Goal: Check status: Check status

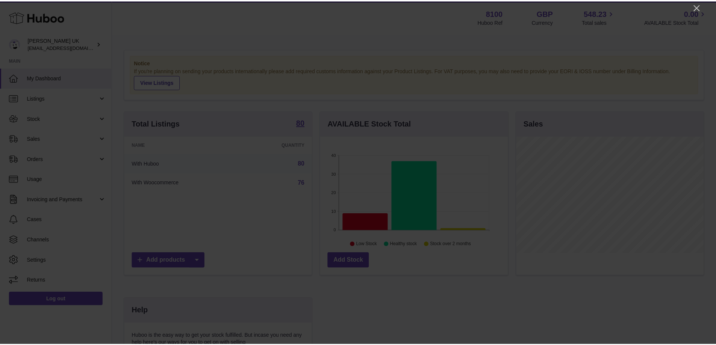
scroll to position [117, 189]
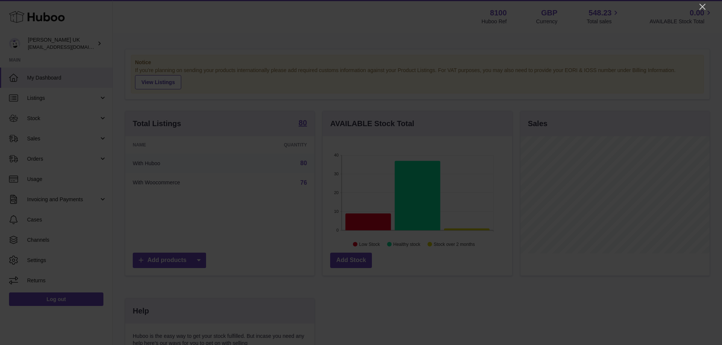
click at [704, 5] on icon "Close" at bounding box center [702, 7] width 6 height 6
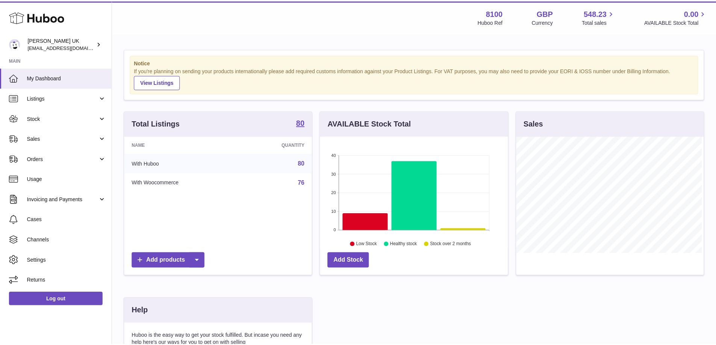
scroll to position [375748, 375679]
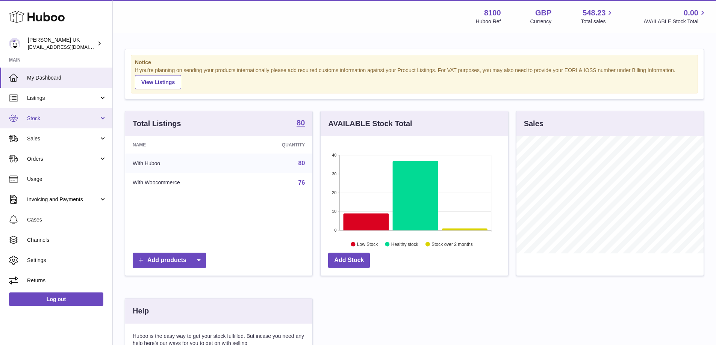
click at [66, 120] on span "Stock" at bounding box center [63, 118] width 72 height 7
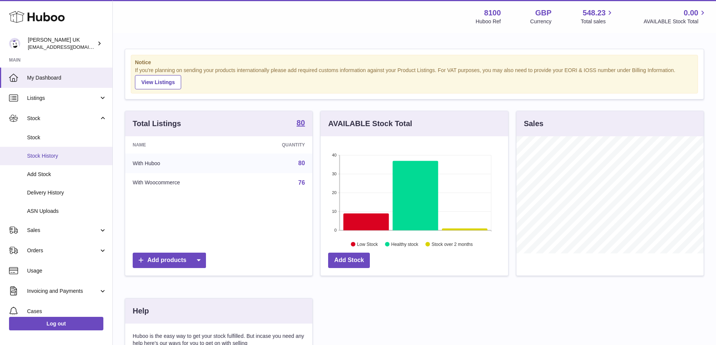
click at [53, 159] on span "Stock History" at bounding box center [67, 156] width 80 height 7
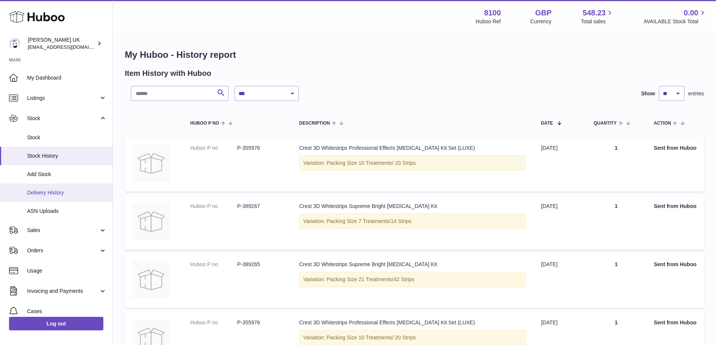
click at [60, 193] on span "Delivery History" at bounding box center [67, 192] width 80 height 7
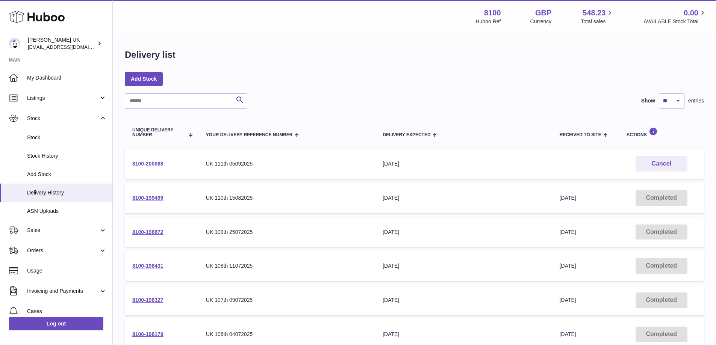
click at [153, 165] on link "8100-200088" at bounding box center [147, 164] width 31 height 6
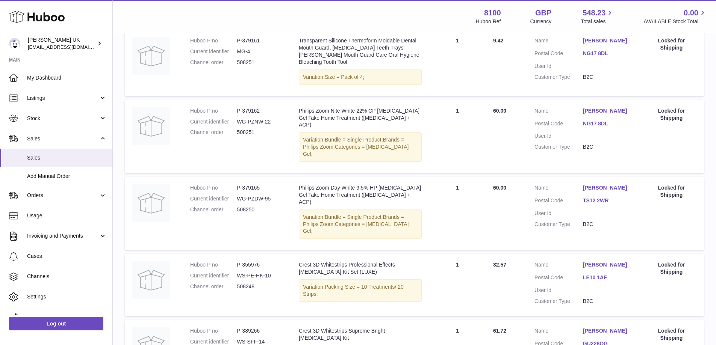
scroll to position [556, 0]
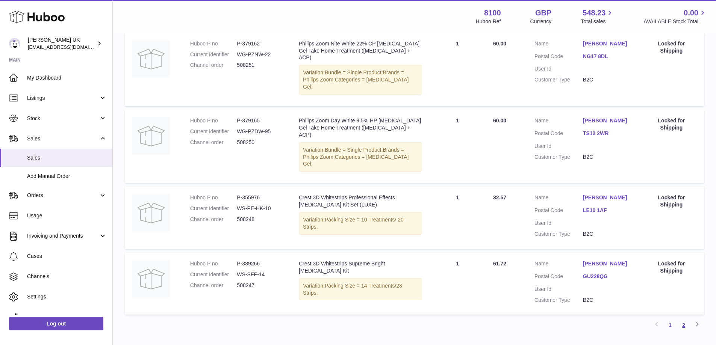
click at [656, 313] on link "2" at bounding box center [684, 326] width 14 height 14
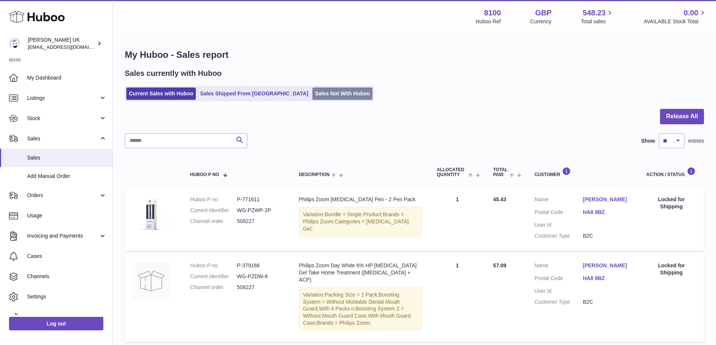
click at [312, 91] on link "Sales Not With Huboo" at bounding box center [342, 94] width 60 height 12
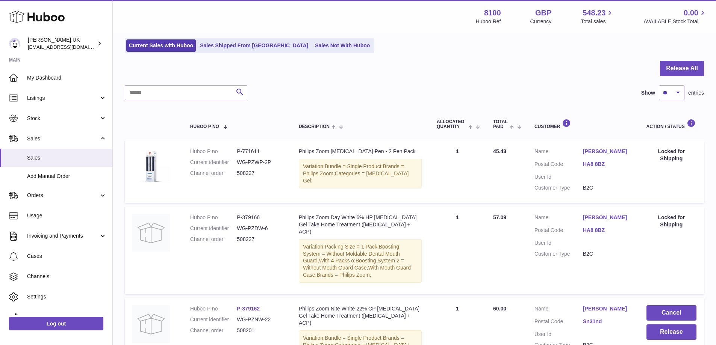
scroll to position [113, 0]
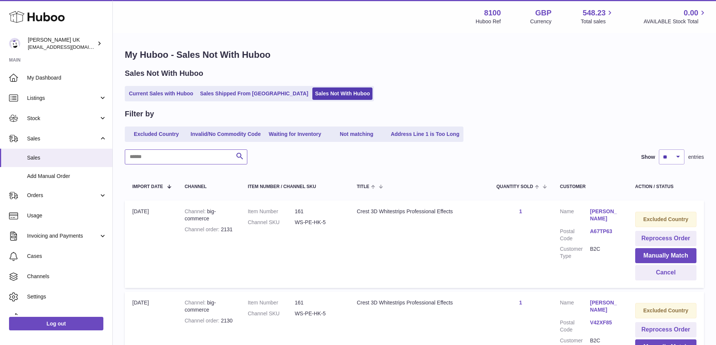
click at [188, 157] on input "text" at bounding box center [186, 157] width 123 height 15
paste input "******"
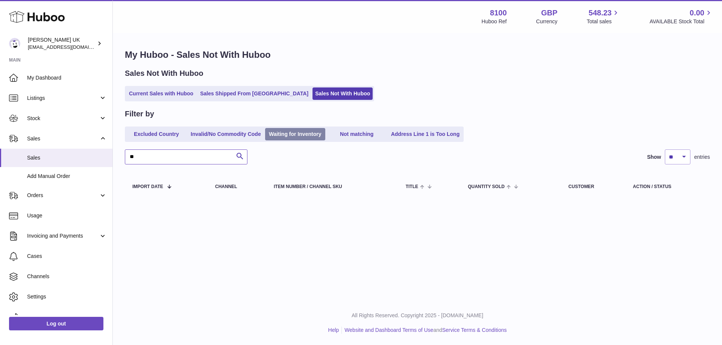
type input "*"
click at [300, 135] on link "Waiting for Inventory" at bounding box center [295, 134] width 60 height 12
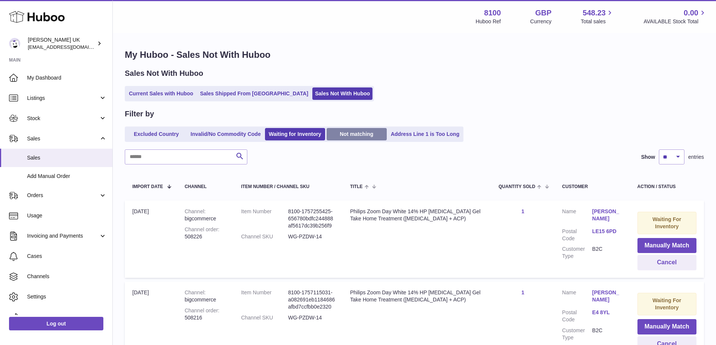
click at [363, 133] on link "Not matching" at bounding box center [357, 134] width 60 height 12
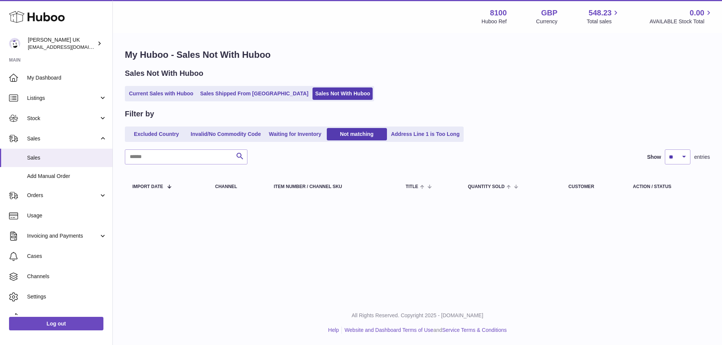
click at [412, 133] on link "Address Line 1 is Too Long" at bounding box center [425, 134] width 74 height 12
click at [247, 134] on link "Invalid/No Commodity Code" at bounding box center [226, 134] width 76 height 12
click at [161, 131] on link "Excluded Country" at bounding box center [156, 134] width 60 height 12
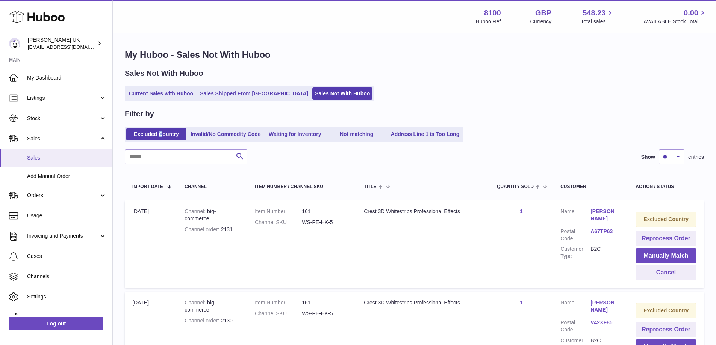
click at [34, 151] on link "Sales" at bounding box center [56, 158] width 112 height 18
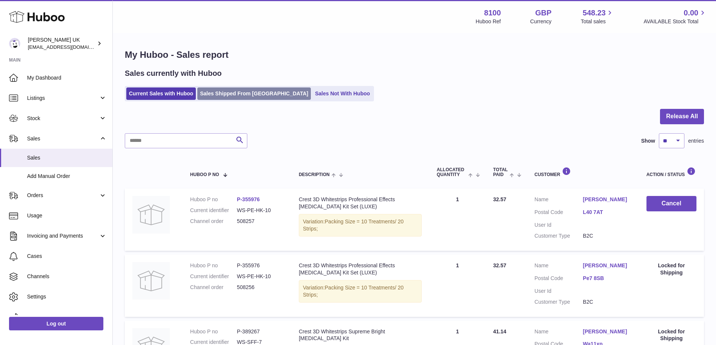
click at [221, 96] on link "Sales Shipped From Huboo" at bounding box center [254, 94] width 114 height 12
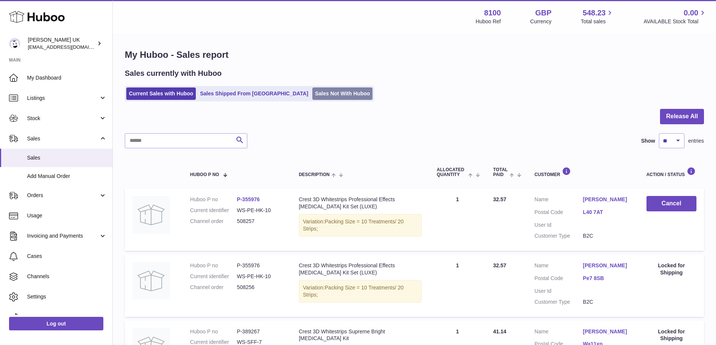
click at [312, 90] on link "Sales Not With Huboo" at bounding box center [342, 94] width 60 height 12
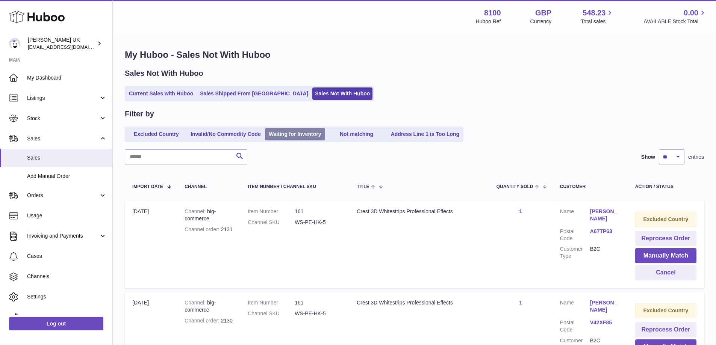
click at [304, 137] on link "Waiting for Inventory" at bounding box center [295, 134] width 60 height 12
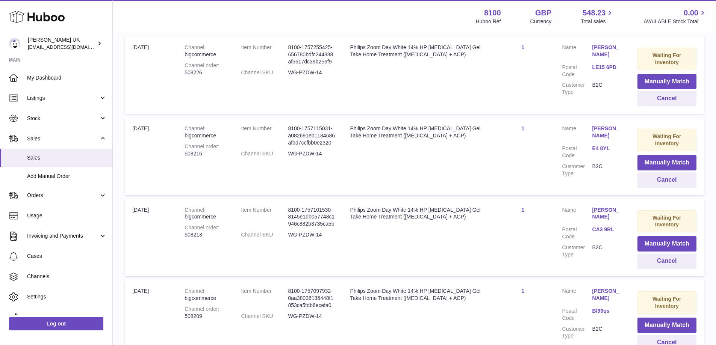
scroll to position [70, 0]
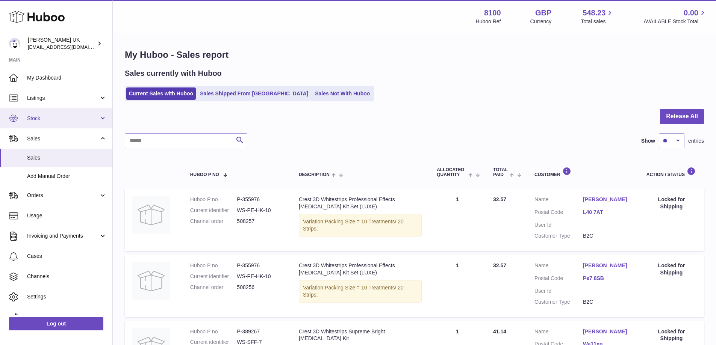
click at [60, 109] on link "Stock" at bounding box center [56, 118] width 112 height 20
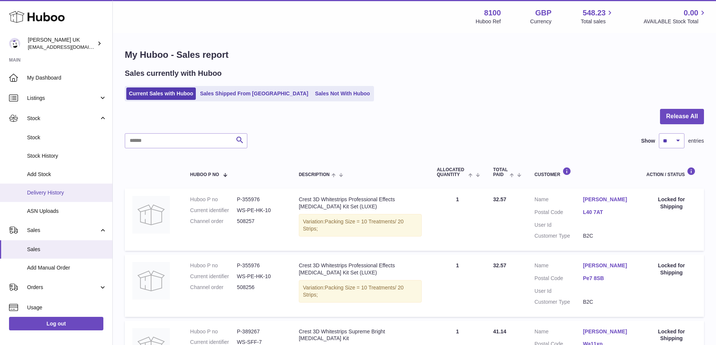
click at [61, 192] on span "Delivery History" at bounding box center [67, 192] width 80 height 7
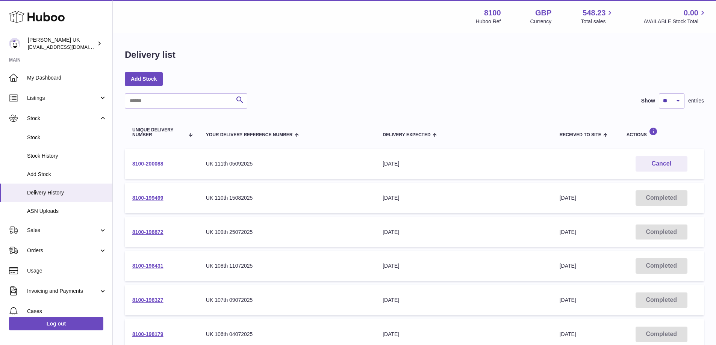
drag, startPoint x: 171, startPoint y: 164, endPoint x: 127, endPoint y: 182, distance: 47.0
click at [126, 170] on td "8100-200088" at bounding box center [162, 164] width 74 height 30
copy link "8100-200088"
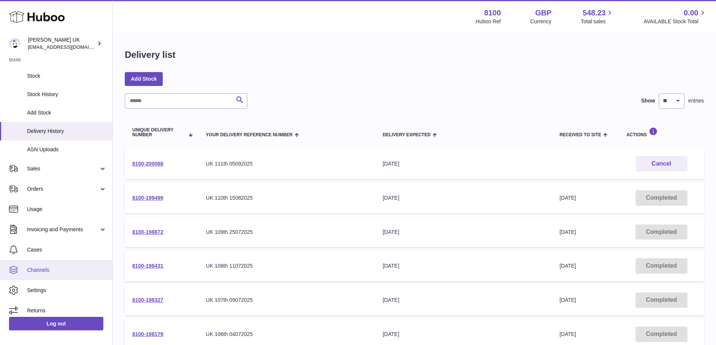
scroll to position [67, 0]
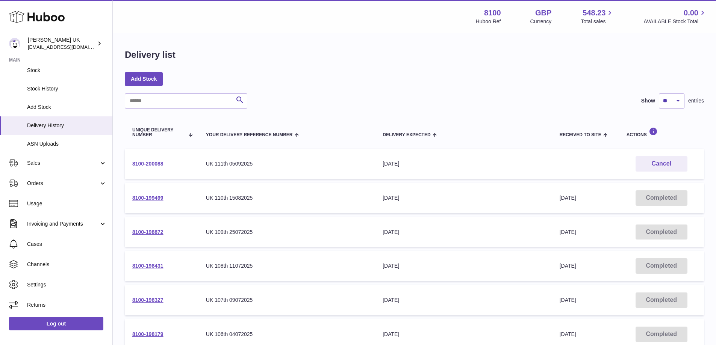
click at [147, 52] on h1 "Delivery list" at bounding box center [150, 55] width 51 height 12
click at [146, 52] on h1 "Delivery list" at bounding box center [150, 55] width 51 height 12
copy h1 "Delivery"
click at [147, 161] on link "8100-200088" at bounding box center [147, 164] width 31 height 6
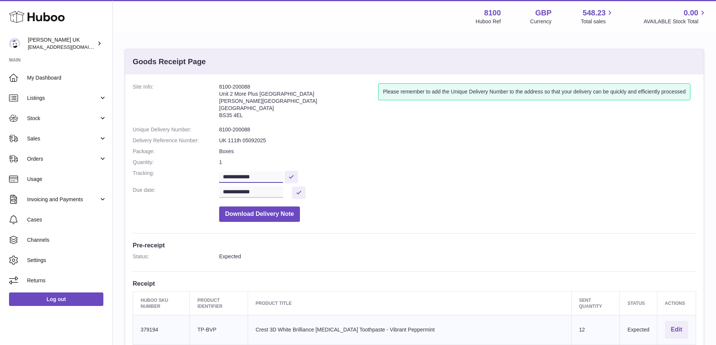
drag, startPoint x: 256, startPoint y: 171, endPoint x: 213, endPoint y: 158, distance: 44.5
click at [204, 169] on dl "**********" at bounding box center [414, 154] width 563 height 142
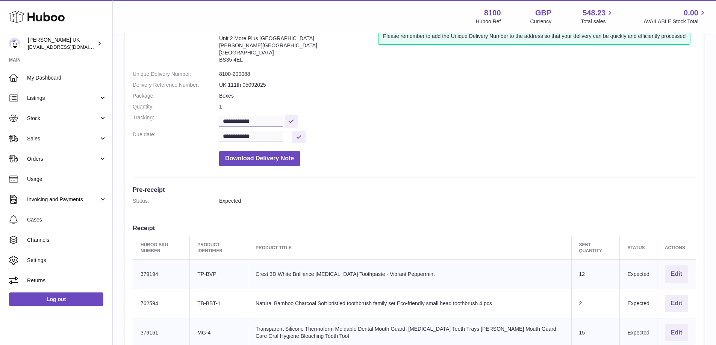
scroll to position [150, 0]
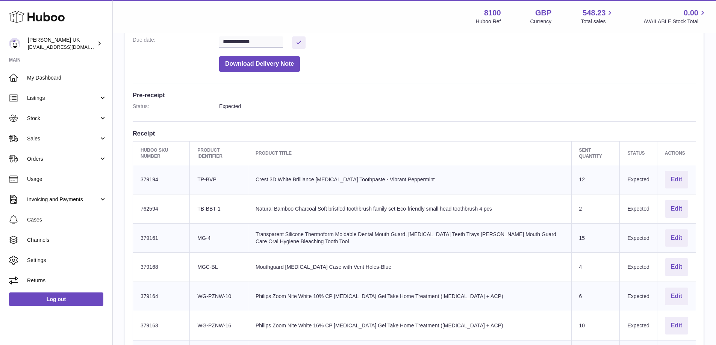
click at [640, 178] on td "Expected" at bounding box center [638, 179] width 37 height 29
copy td "Expected"
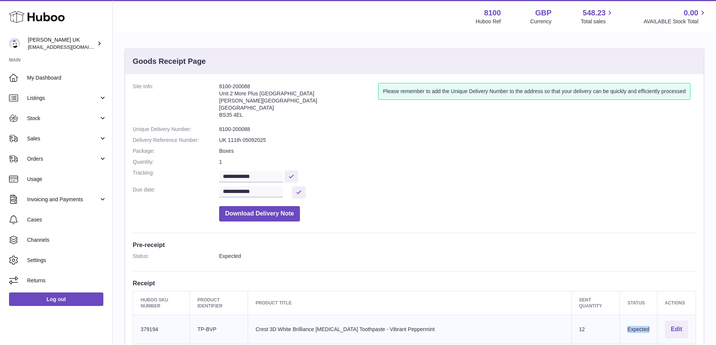
scroll to position [0, 0]
